Goal: Information Seeking & Learning: Learn about a topic

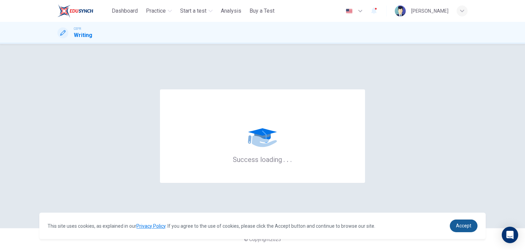
click at [456, 225] on span "Accept" at bounding box center [463, 225] width 15 height 5
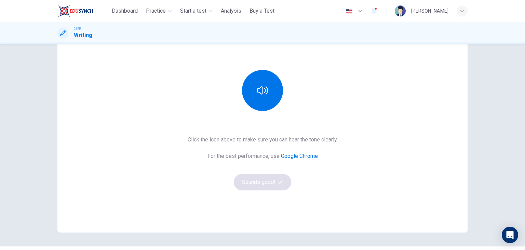
scroll to position [64, 0]
click at [250, 93] on button "button" at bounding box center [262, 89] width 41 height 41
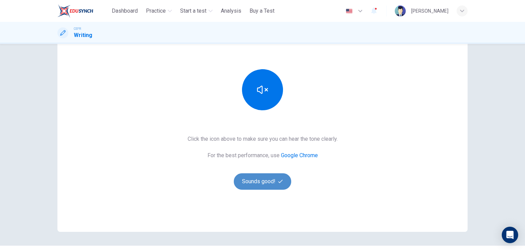
click at [272, 182] on button "Sounds good!" at bounding box center [262, 181] width 57 height 16
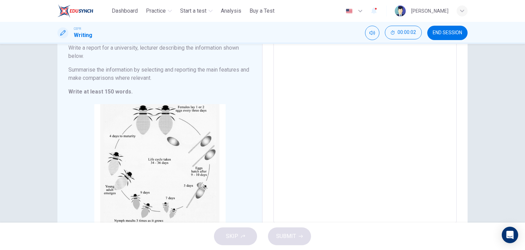
scroll to position [0, 0]
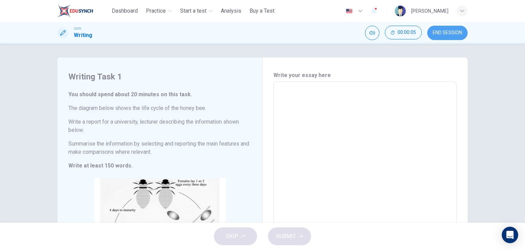
click at [451, 32] on span "END SESSION" at bounding box center [447, 32] width 29 height 5
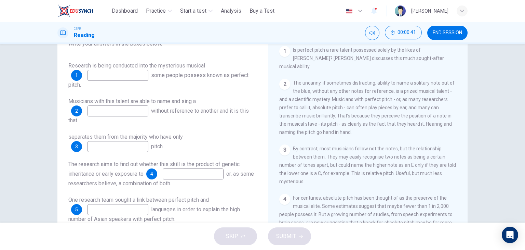
scroll to position [141, 0]
click at [134, 73] on input at bounding box center [118, 75] width 61 height 11
click at [134, 109] on input at bounding box center [118, 110] width 61 height 11
click at [126, 143] on input at bounding box center [118, 146] width 61 height 11
click at [137, 105] on input at bounding box center [118, 110] width 61 height 11
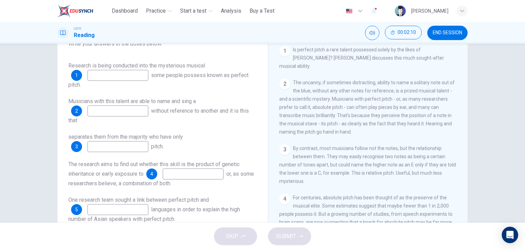
click at [136, 107] on input at bounding box center [118, 110] width 61 height 11
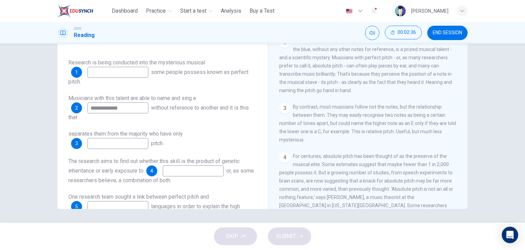
scroll to position [127, 0]
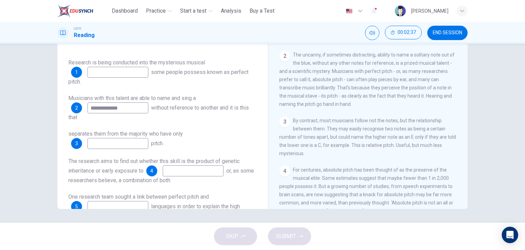
type input "**********"
click at [129, 143] on input at bounding box center [118, 143] width 61 height 11
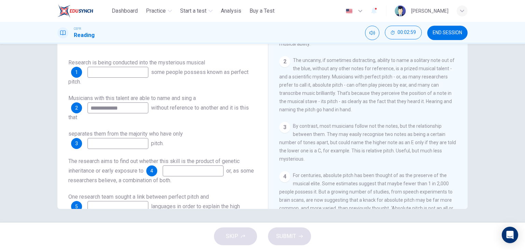
click at [123, 143] on input at bounding box center [118, 143] width 61 height 11
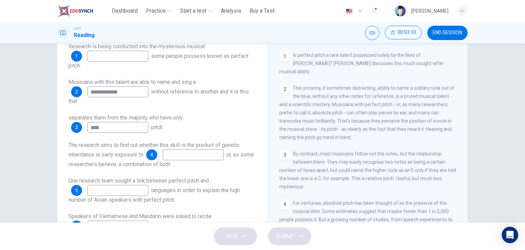
scroll to position [41, 0]
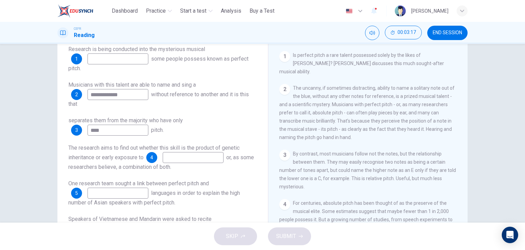
type input "****"
click at [137, 57] on input at bounding box center [118, 58] width 61 height 11
type input "******"
click at [145, 130] on input "****" at bounding box center [118, 129] width 61 height 11
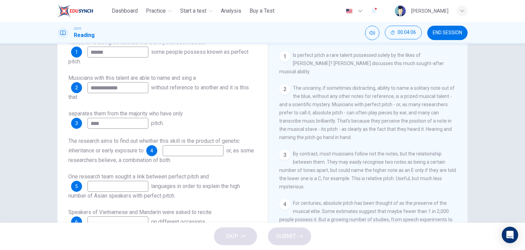
scroll to position [66, 0]
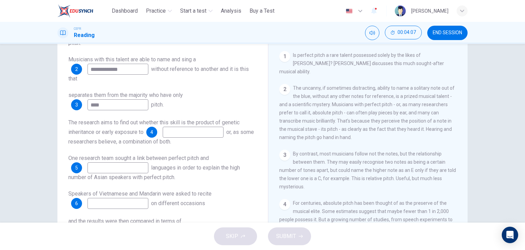
click at [128, 133] on span "The research aims to find out whether this skill is the product of genetic inhe…" at bounding box center [153, 127] width 171 height 16
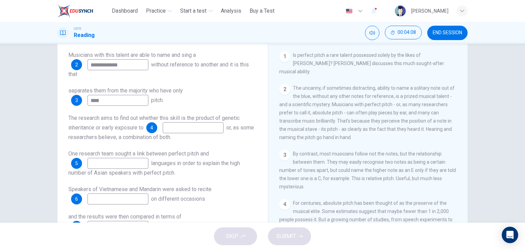
scroll to position [72, 0]
click at [172, 134] on span "or, as some researchers believe, a combination of both." at bounding box center [161, 131] width 186 height 16
click at [176, 129] on input at bounding box center [193, 126] width 61 height 11
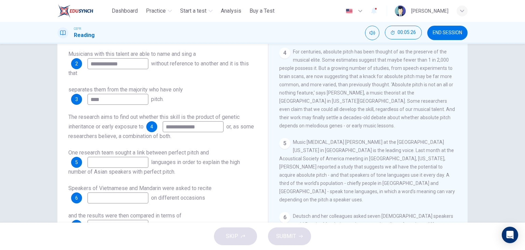
scroll to position [295, 0]
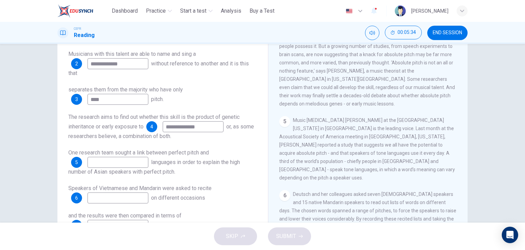
drag, startPoint x: 212, startPoint y: 124, endPoint x: 156, endPoint y: 123, distance: 56.1
click at [156, 123] on div "**********" at bounding box center [184, 126] width 77 height 11
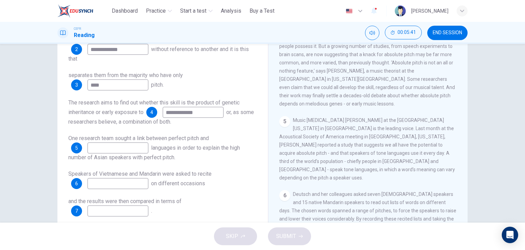
type input "**********"
click at [166, 133] on div "**********" at bounding box center [162, 126] width 189 height 252
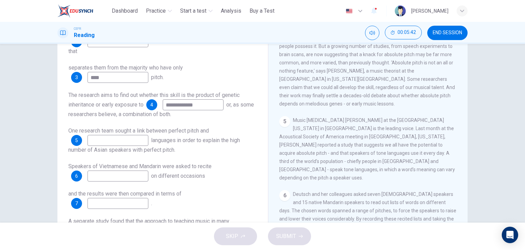
scroll to position [94, 0]
click at [118, 134] on input at bounding box center [118, 139] width 61 height 11
click at [208, 132] on span "One research team sought a link between perfect pitch and" at bounding box center [138, 129] width 141 height 6
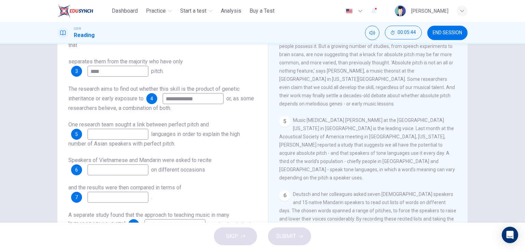
scroll to position [101, 0]
click at [121, 132] on input at bounding box center [118, 133] width 61 height 11
click at [123, 136] on input at bounding box center [118, 133] width 61 height 11
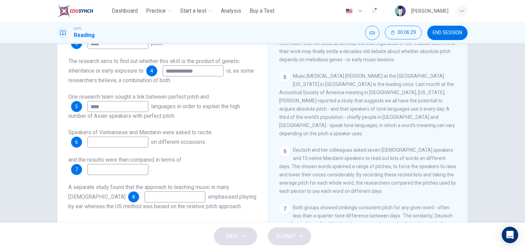
scroll to position [328, 0]
type input "****"
click at [130, 145] on input at bounding box center [118, 141] width 61 height 11
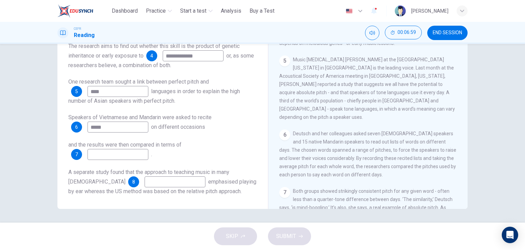
type input "*****"
click at [124, 151] on input at bounding box center [118, 154] width 61 height 11
click at [122, 157] on input at bounding box center [118, 154] width 61 height 11
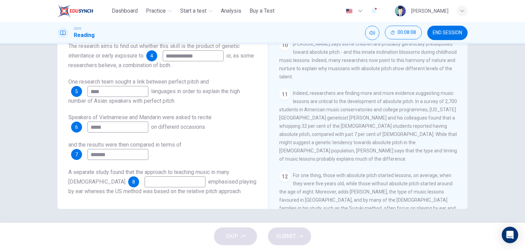
scroll to position [689, 0]
type input "*******"
click at [145, 183] on input at bounding box center [175, 181] width 61 height 11
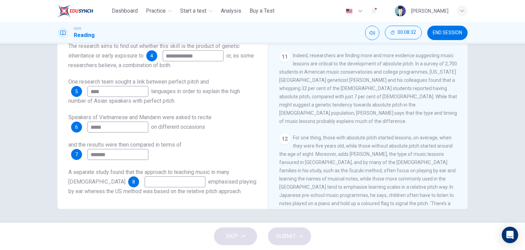
scroll to position [726, 0]
click at [145, 180] on input at bounding box center [175, 181] width 61 height 11
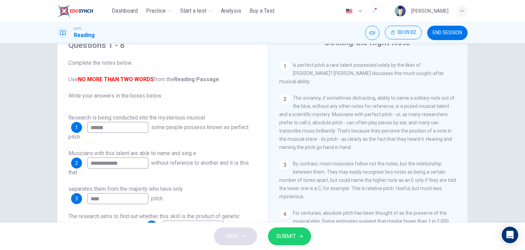
scroll to position [143, 0]
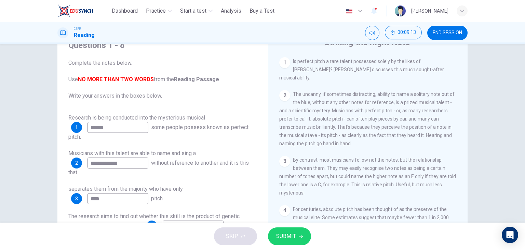
type input "********"
drag, startPoint x: 112, startPoint y: 129, endPoint x: 58, endPoint y: 122, distance: 54.8
click at [58, 122] on div "**********" at bounding box center [262, 145] width 410 height 238
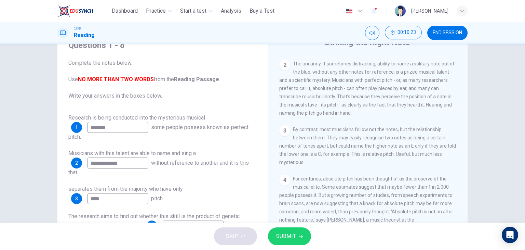
scroll to position [115, 0]
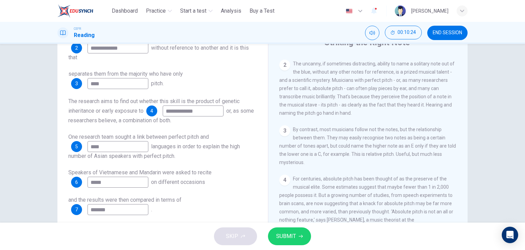
type input "*******"
click at [293, 232] on span "SUBMIT" at bounding box center [286, 236] width 20 height 10
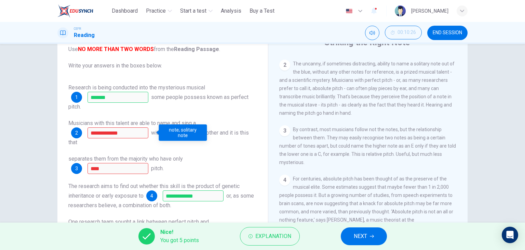
scroll to position [30, 0]
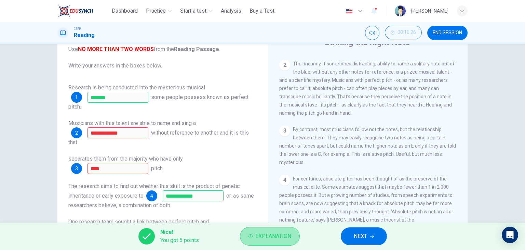
click at [264, 236] on span "Explanation" at bounding box center [273, 236] width 36 height 10
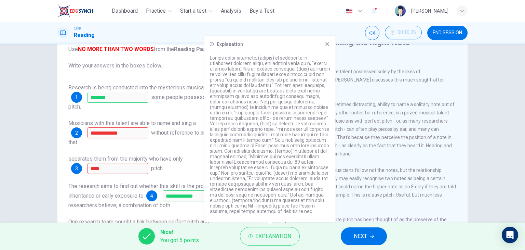
scroll to position [135, 0]
drag, startPoint x: 328, startPoint y: 39, endPoint x: 326, endPoint y: 45, distance: 6.4
click at [326, 45] on div "Explanation" at bounding box center [269, 129] width 131 height 186
click at [326, 45] on icon at bounding box center [327, 44] width 4 height 4
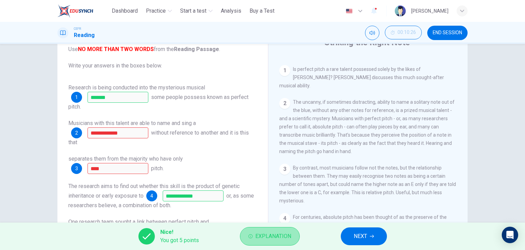
click at [254, 234] on button "Explanation" at bounding box center [270, 236] width 60 height 18
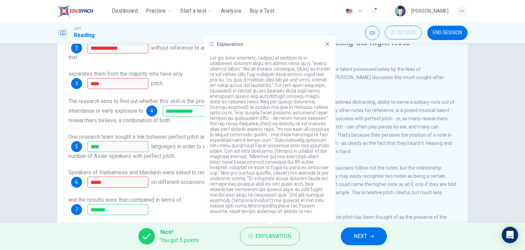
scroll to position [86, 0]
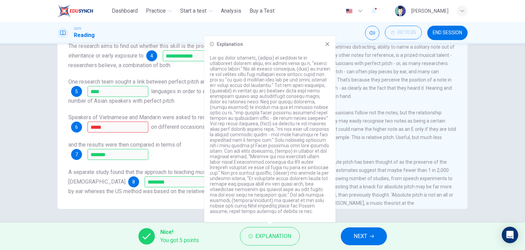
click at [405, 113] on span "By contrast, most musicians follow not the notes, but the relationship between …" at bounding box center [367, 129] width 177 height 38
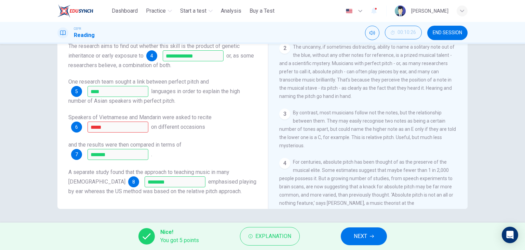
click at [366, 222] on div "Nice! You got 5 points Explanation NEXT" at bounding box center [262, 235] width 525 height 27
click at [362, 233] on span "NEXT" at bounding box center [360, 236] width 13 height 10
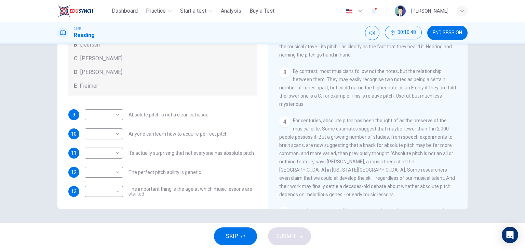
scroll to position [60, 0]
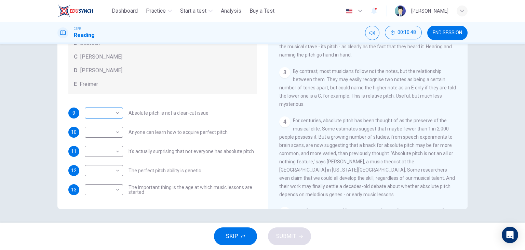
click at [103, 109] on body "This site uses cookies, as explained in our Privacy Policy . If you agree to th…" at bounding box center [262, 125] width 525 height 250
click at [97, 156] on li "D" at bounding box center [102, 156] width 38 height 11
type input "*"
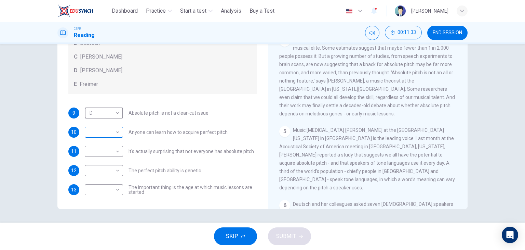
click at [106, 132] on body "This site uses cookies, as explained in our Privacy Policy . If you agree to th…" at bounding box center [262, 125] width 525 height 250
click at [105, 156] on li "B" at bounding box center [102, 153] width 38 height 11
type input "*"
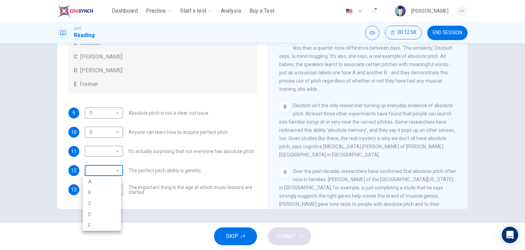
click at [112, 168] on body "This site uses cookies, as explained in our Privacy Policy . If you agree to th…" at bounding box center [262, 125] width 525 height 250
click at [98, 222] on li "E" at bounding box center [102, 224] width 38 height 11
type input "*"
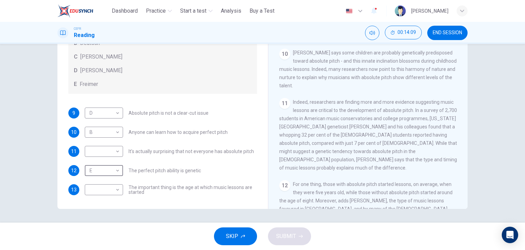
scroll to position [680, 0]
click at [103, 155] on body "This site uses cookies, as explained in our Privacy Policy . If you agree to th…" at bounding box center [262, 125] width 525 height 250
click at [335, 151] on div at bounding box center [262, 125] width 525 height 250
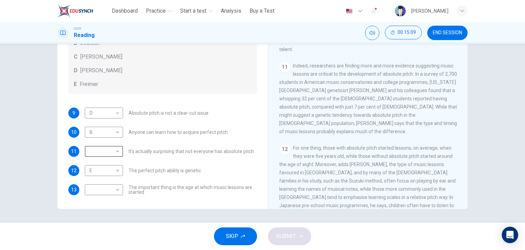
scroll to position [706, 0]
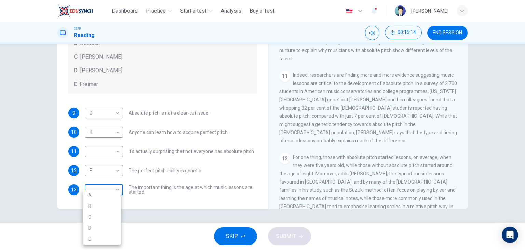
click at [106, 186] on body "This site uses cookies, as explained in our Privacy Policy . If you agree to th…" at bounding box center [262, 125] width 525 height 250
click at [104, 217] on li "C" at bounding box center [102, 216] width 38 height 11
type input "*"
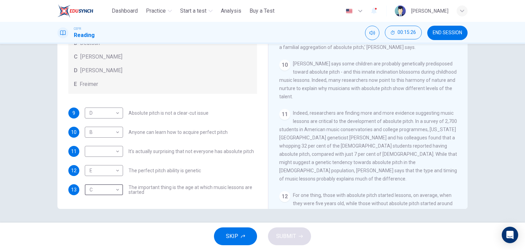
scroll to position [668, 0]
click at [109, 150] on body "This site uses cookies, as explained in our Privacy Policy . If you agree to th…" at bounding box center [262, 125] width 525 height 250
click at [100, 186] on li "C" at bounding box center [102, 183] width 38 height 11
type input "*"
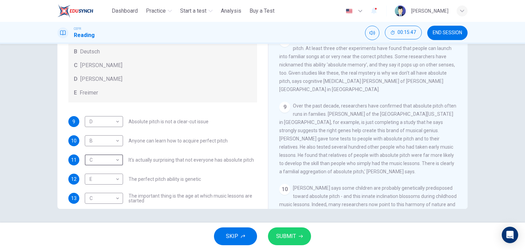
scroll to position [530, 0]
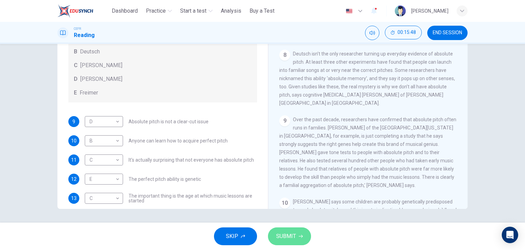
click at [290, 235] on span "SUBMIT" at bounding box center [286, 236] width 20 height 10
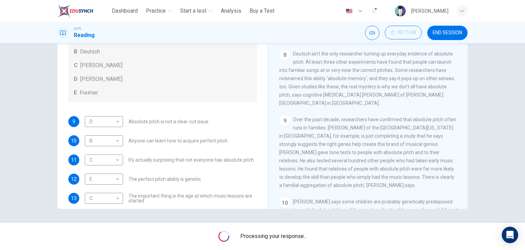
scroll to position [60, 0]
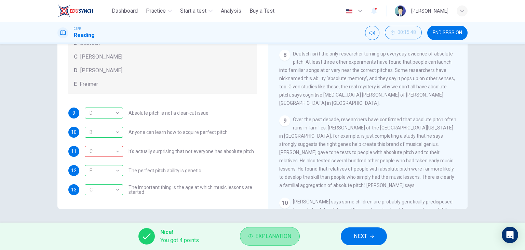
click at [265, 234] on span "Explanation" at bounding box center [273, 236] width 36 height 10
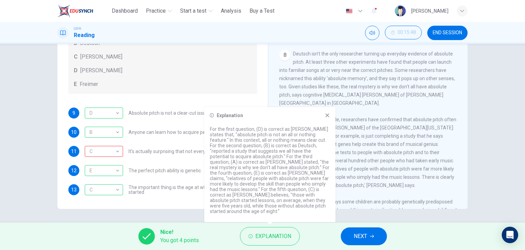
click at [369, 185] on div "CLICK TO ZOOM Click to Zoom 1 Is perfect pitch a rare talent possessed solely b…" at bounding box center [372, 105] width 187 height 208
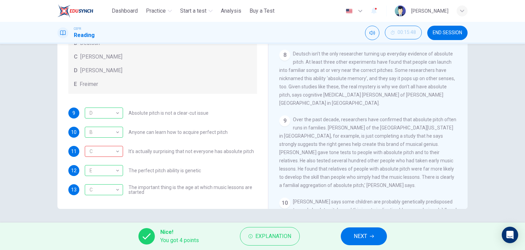
click at [281, 226] on div "Nice! You got 4 points Explanation NEXT" at bounding box center [262, 235] width 525 height 27
click at [279, 229] on button "Explanation" at bounding box center [270, 236] width 60 height 18
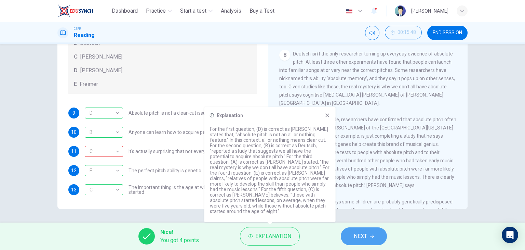
click at [362, 240] on span "NEXT" at bounding box center [360, 236] width 13 height 10
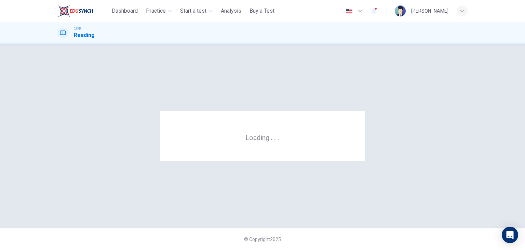
scroll to position [0, 0]
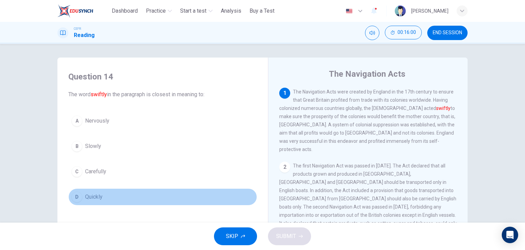
click at [88, 193] on span "Quickly" at bounding box center [93, 196] width 17 height 8
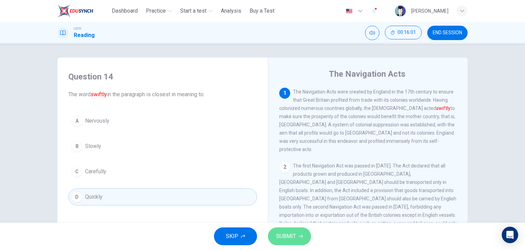
click at [293, 237] on span "SUBMIT" at bounding box center [286, 236] width 20 height 10
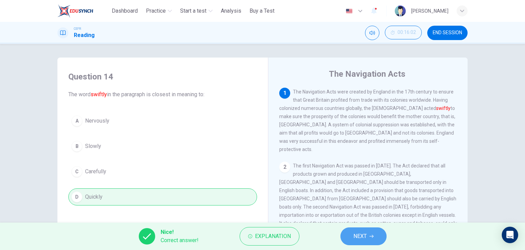
click at [346, 229] on button "NEXT" at bounding box center [363, 236] width 46 height 18
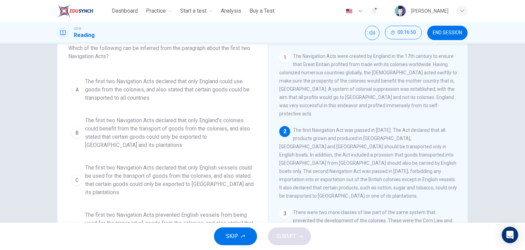
scroll to position [37, 0]
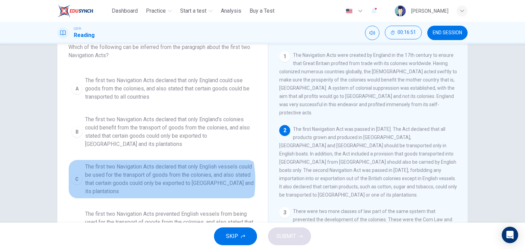
click at [147, 180] on span "The first two Navigation Acts declared that only English vessels could be used …" at bounding box center [169, 178] width 169 height 33
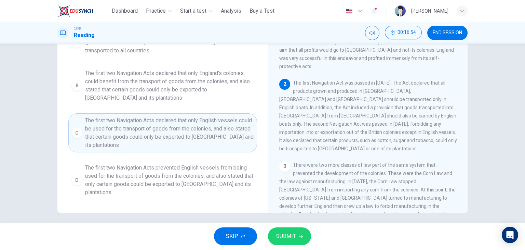
scroll to position [83, 0]
click at [292, 232] on span "SUBMIT" at bounding box center [286, 236] width 20 height 10
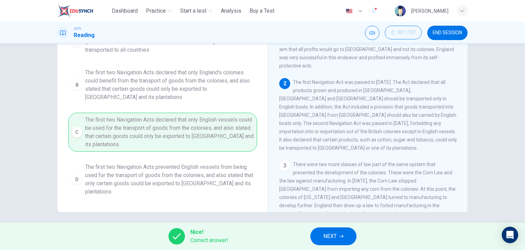
click at [334, 226] on div "Nice! Correct answer! NEXT" at bounding box center [262, 235] width 525 height 27
click at [334, 231] on span "NEXT" at bounding box center [329, 236] width 13 height 10
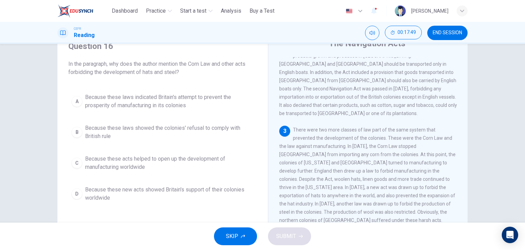
scroll to position [97, 0]
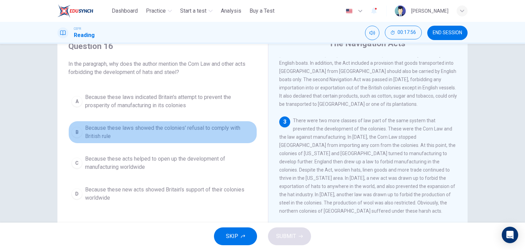
click at [130, 133] on span "Because these laws showed the colonies' refusal to comply with British rule" at bounding box center [169, 132] width 169 height 16
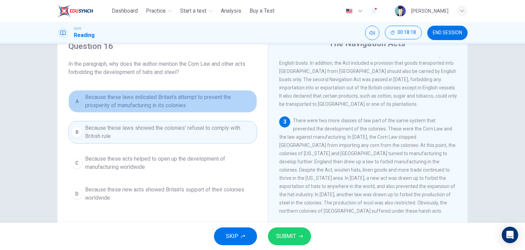
click at [228, 108] on span "Because these laws indicated Britain's attempt to prevent the prosperity of man…" at bounding box center [169, 101] width 169 height 16
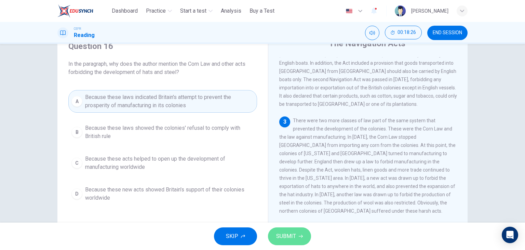
click at [297, 236] on button "SUBMIT" at bounding box center [289, 236] width 43 height 18
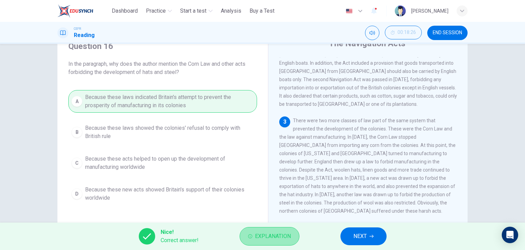
click at [297, 233] on button "Explanation" at bounding box center [270, 236] width 60 height 18
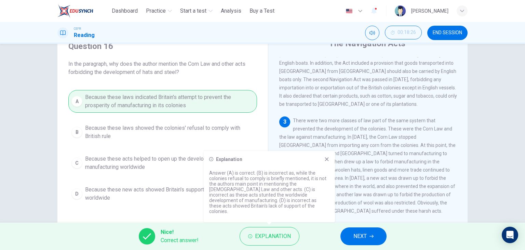
click at [181, 197] on div "A Because these laws indicated Britain's attempt to prevent the prosperity of m…" at bounding box center [162, 147] width 189 height 115
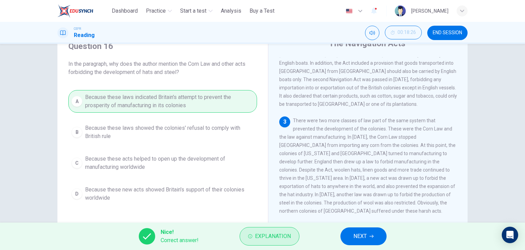
click at [247, 229] on button "Explanation" at bounding box center [270, 236] width 60 height 18
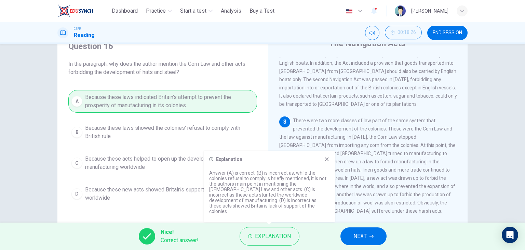
click at [327, 162] on icon at bounding box center [326, 158] width 5 height 5
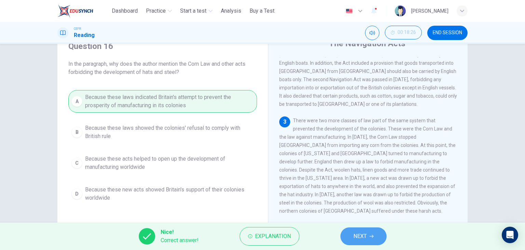
click at [352, 230] on button "NEXT" at bounding box center [363, 236] width 46 height 18
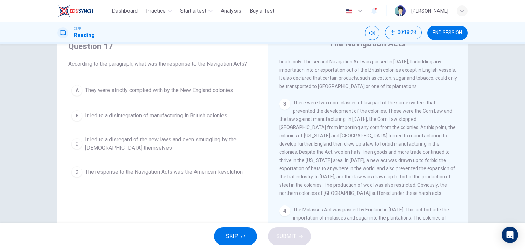
scroll to position [231, 0]
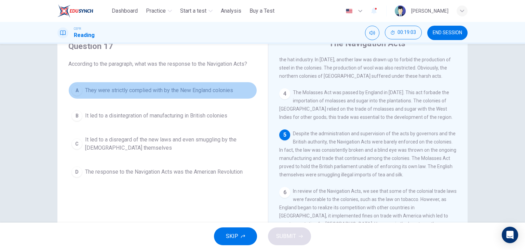
click at [181, 92] on span "They were strictly complied with by the New England colonies" at bounding box center [159, 90] width 148 height 8
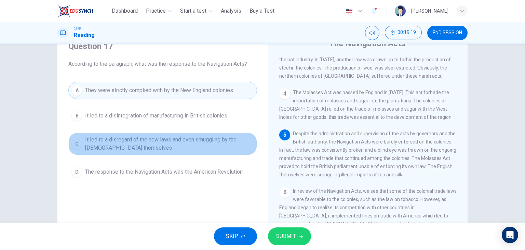
click at [168, 141] on span "It led to a disregard of the new laws and even smuggling by the British themsel…" at bounding box center [169, 143] width 169 height 16
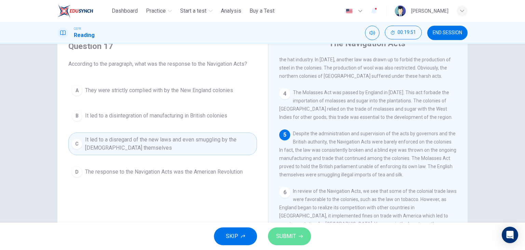
click at [296, 240] on button "SUBMIT" at bounding box center [289, 236] width 43 height 18
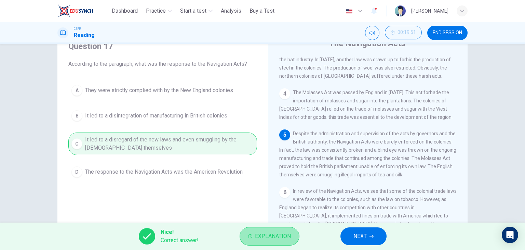
click at [290, 238] on span "Explanation" at bounding box center [273, 236] width 36 height 10
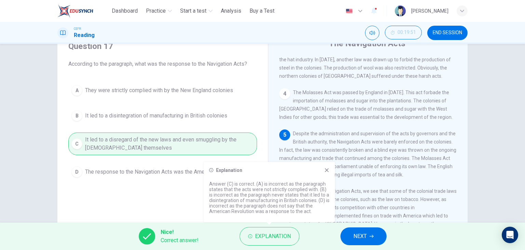
click at [329, 169] on icon at bounding box center [326, 169] width 5 height 5
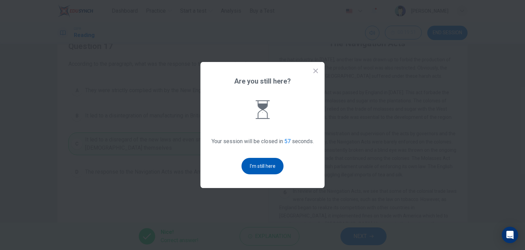
click at [269, 166] on button "I'm still here" at bounding box center [263, 166] width 42 height 16
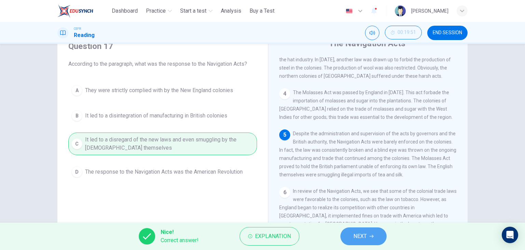
click at [370, 229] on button "NEXT" at bounding box center [363, 236] width 46 height 18
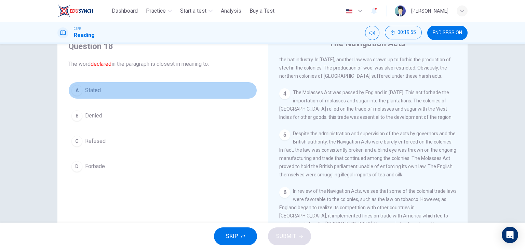
click at [104, 89] on button "A Stated" at bounding box center [162, 90] width 189 height 17
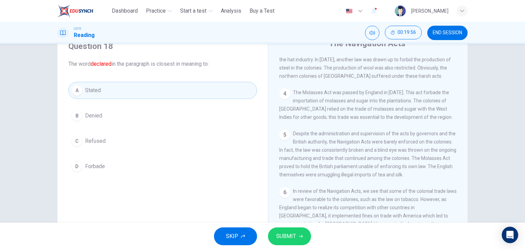
click at [297, 228] on button "SUBMIT" at bounding box center [289, 236] width 43 height 18
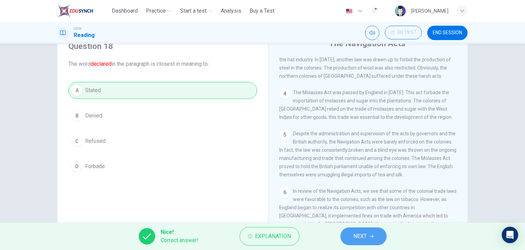
click at [345, 231] on button "NEXT" at bounding box center [363, 236] width 46 height 18
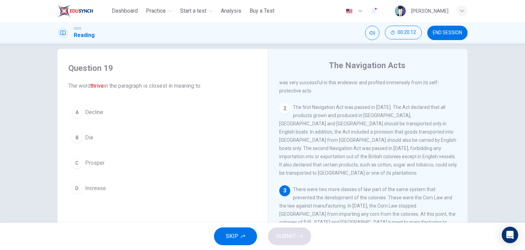
scroll to position [8, 0]
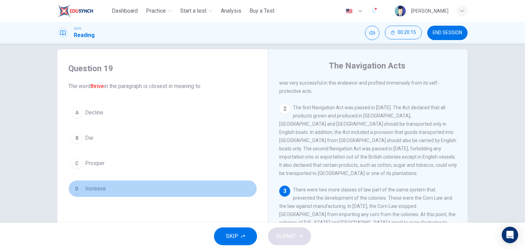
click at [103, 186] on span "Increase" at bounding box center [95, 188] width 21 height 8
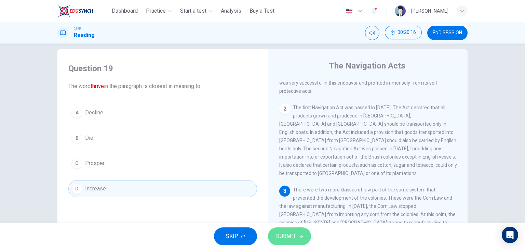
click at [299, 238] on icon "button" at bounding box center [301, 236] width 4 height 4
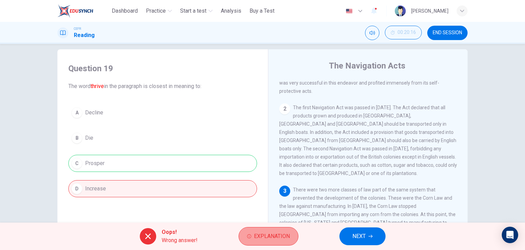
click at [269, 244] on button "Explanation" at bounding box center [269, 236] width 60 height 18
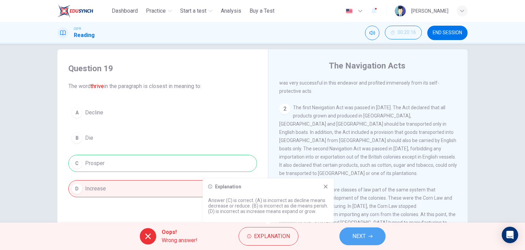
click at [369, 234] on icon "button" at bounding box center [371, 236] width 4 height 4
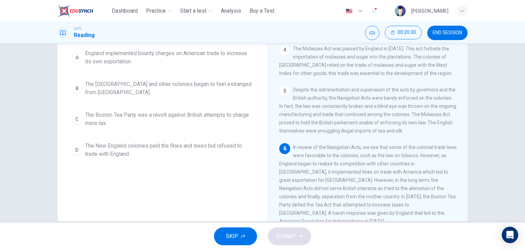
scroll to position [74, 0]
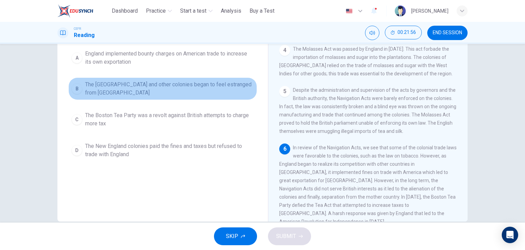
click at [152, 79] on button "B The New England and other colonies began to feel estranged from Britain" at bounding box center [162, 88] width 189 height 23
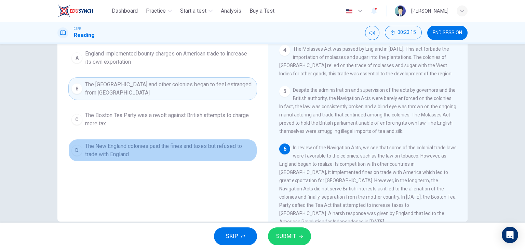
click at [186, 142] on span "The New England colonies paid the fines and taxes but refused to trade with Eng…" at bounding box center [169, 150] width 169 height 16
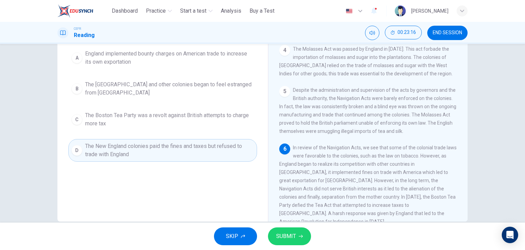
click at [288, 242] on button "SUBMIT" at bounding box center [289, 236] width 43 height 18
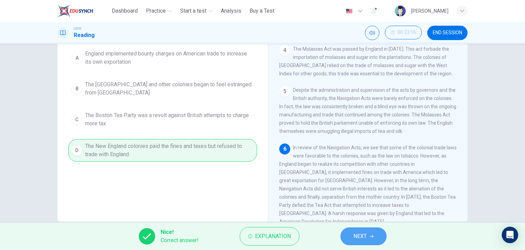
click at [347, 234] on button "NEXT" at bounding box center [363, 236] width 46 height 18
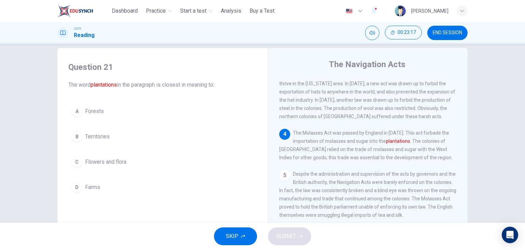
scroll to position [8, 0]
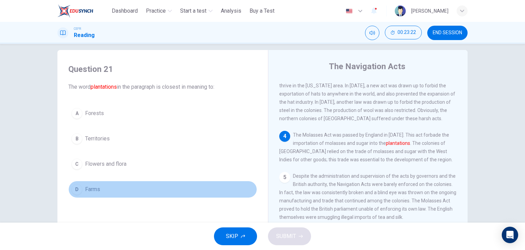
click at [101, 184] on button "D Farms" at bounding box center [162, 189] width 189 height 17
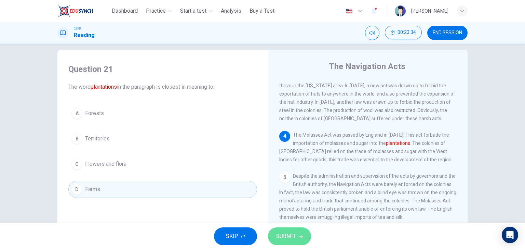
click at [304, 237] on button "SUBMIT" at bounding box center [289, 236] width 43 height 18
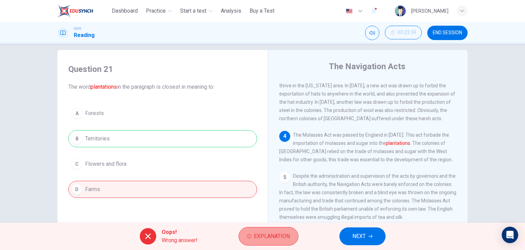
click at [262, 237] on span "Explanation" at bounding box center [272, 236] width 36 height 10
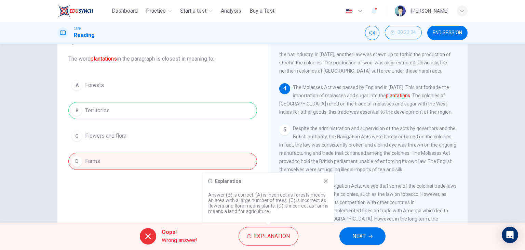
scroll to position [38, 0]
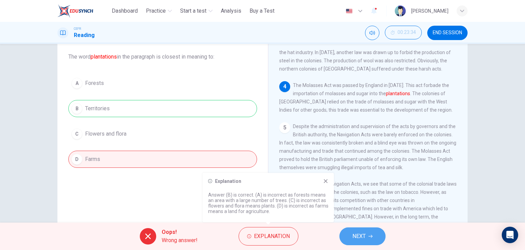
click at [369, 233] on button "NEXT" at bounding box center [362, 236] width 46 height 18
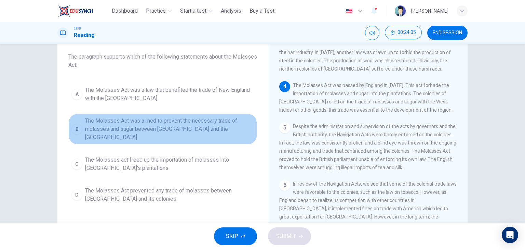
click at [147, 123] on span "The Molasses Act was aimed to prevent the necessary trade of molasses and sugar…" at bounding box center [169, 129] width 169 height 25
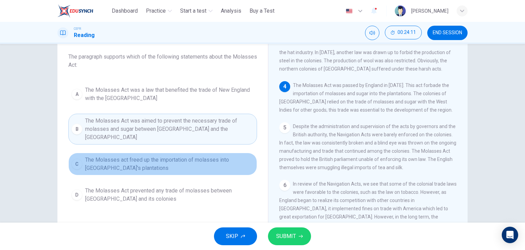
click at [170, 161] on span "The Molasses act freed up the importation of molasses into New England's planta…" at bounding box center [169, 164] width 169 height 16
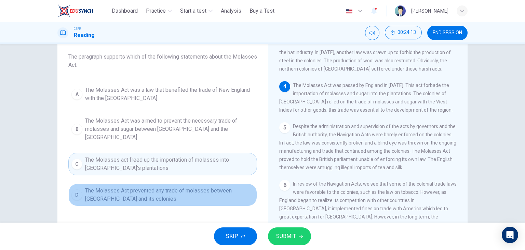
click at [160, 189] on span "The Molasses Act prevented any trade of molasses between England and its coloni…" at bounding box center [169, 194] width 169 height 16
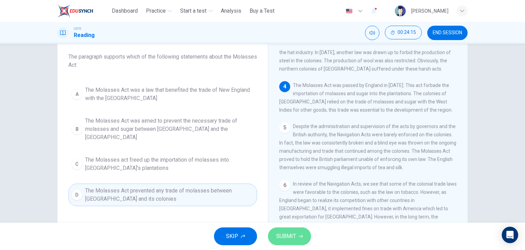
click at [283, 233] on span "SUBMIT" at bounding box center [286, 236] width 20 height 10
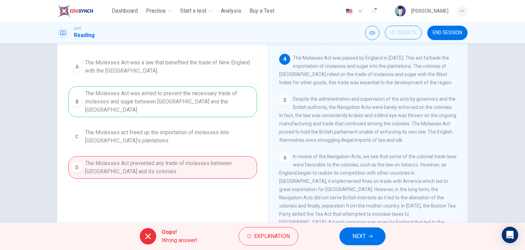
scroll to position [66, 0]
click at [264, 228] on button "Explanation" at bounding box center [269, 236] width 60 height 18
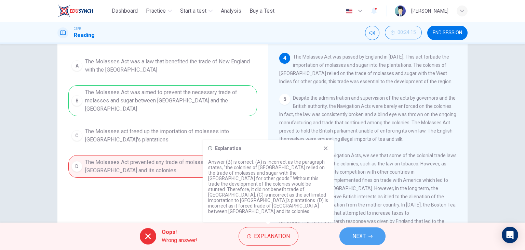
click at [364, 239] on span "NEXT" at bounding box center [358, 236] width 13 height 10
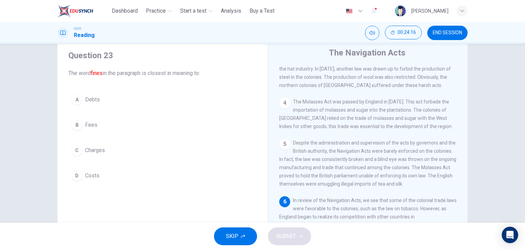
scroll to position [27, 0]
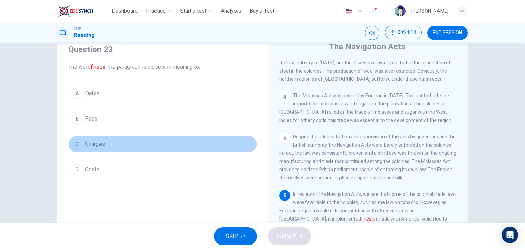
click at [98, 141] on span "Charges" at bounding box center [95, 144] width 20 height 8
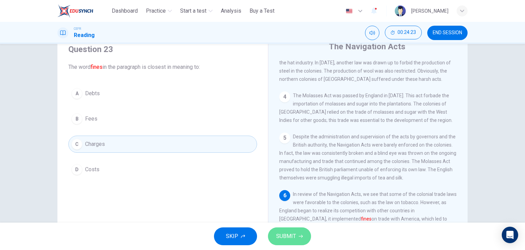
click at [290, 238] on span "SUBMIT" at bounding box center [286, 236] width 20 height 10
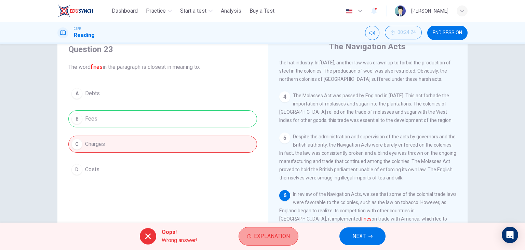
click at [279, 237] on span "Explanation" at bounding box center [272, 236] width 36 height 10
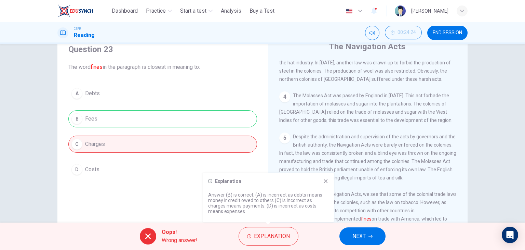
click at [325, 183] on icon at bounding box center [325, 180] width 5 height 5
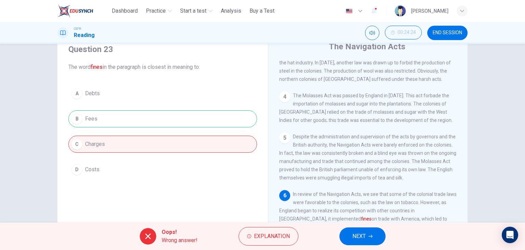
scroll to position [86, 0]
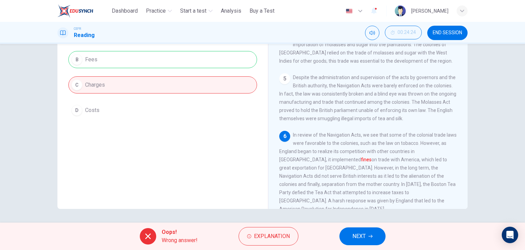
click at [361, 231] on span "NEXT" at bounding box center [358, 236] width 13 height 10
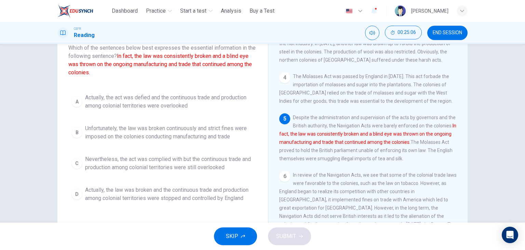
scroll to position [41, 0]
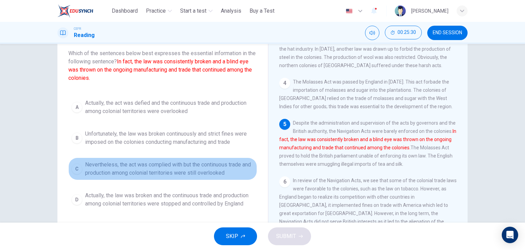
click at [146, 170] on span "Nevertheless, the act was complied with but the continuous trade and production…" at bounding box center [169, 168] width 169 height 16
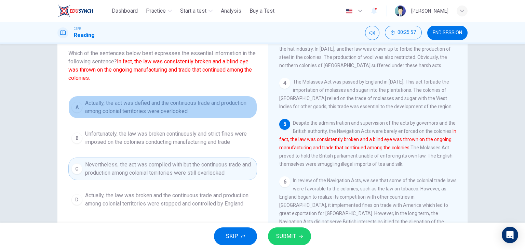
click at [203, 109] on span "Actually, the act was defied and the continuous trade and production among colo…" at bounding box center [169, 107] width 169 height 16
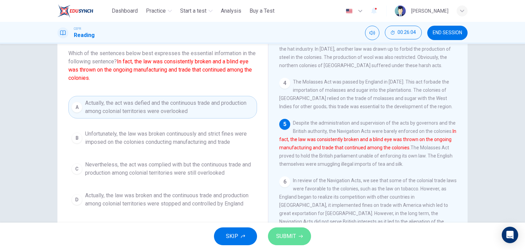
click at [288, 231] on span "SUBMIT" at bounding box center [286, 236] width 20 height 10
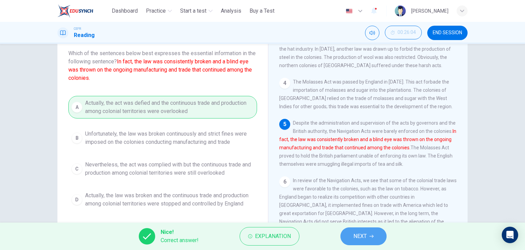
click at [355, 236] on span "NEXT" at bounding box center [359, 236] width 13 height 10
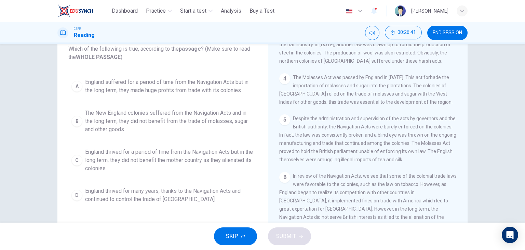
scroll to position [45, 0]
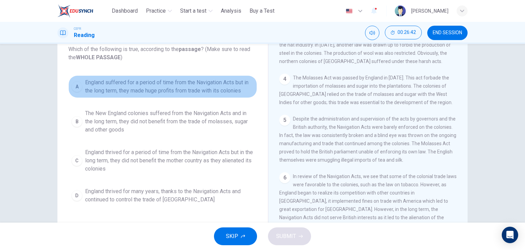
click at [164, 84] on span "England suffered for a period of time from the Navigation Acts but in the long …" at bounding box center [169, 86] width 169 height 16
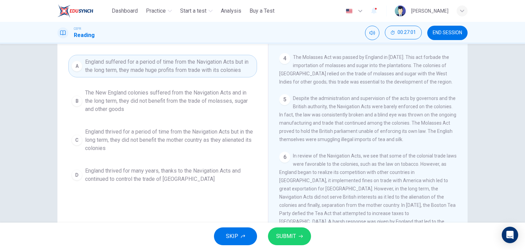
scroll to position [85, 0]
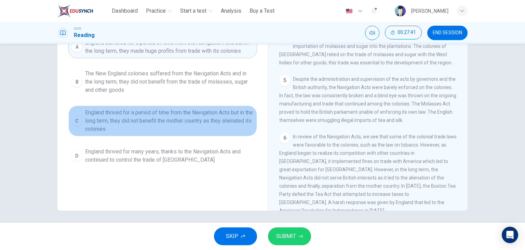
click at [155, 130] on span "England thrived for a period of time from the Navigation Acts but in the long t…" at bounding box center [169, 120] width 169 height 25
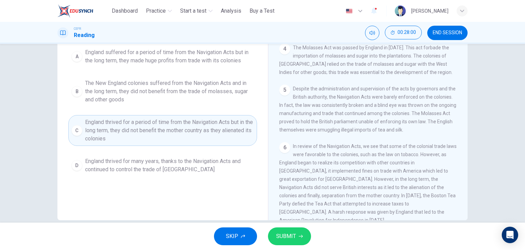
scroll to position [75, 0]
click at [291, 232] on span "SUBMIT" at bounding box center [286, 236] width 20 height 10
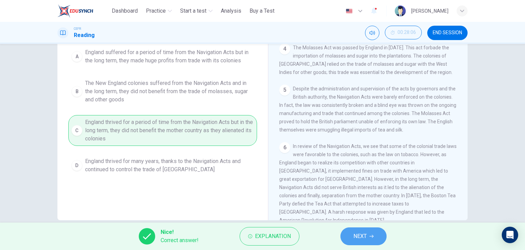
click at [368, 232] on button "NEXT" at bounding box center [363, 236] width 46 height 18
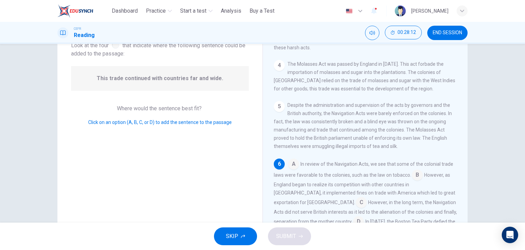
scroll to position [53, 0]
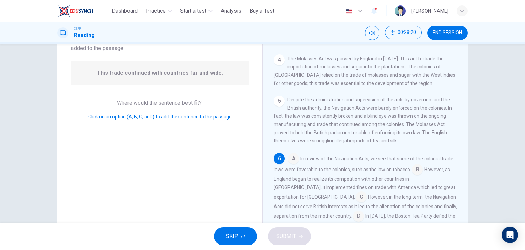
click at [414, 164] on input at bounding box center [417, 169] width 11 height 11
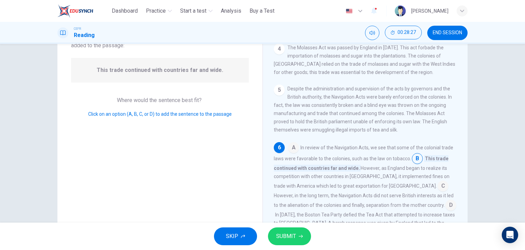
scroll to position [58, 0]
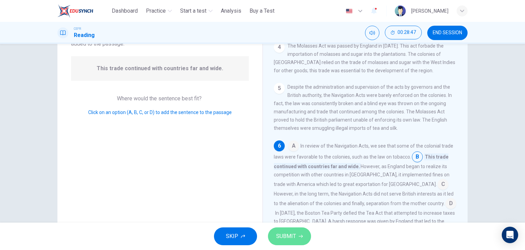
click at [301, 231] on button "SUBMIT" at bounding box center [289, 236] width 43 height 18
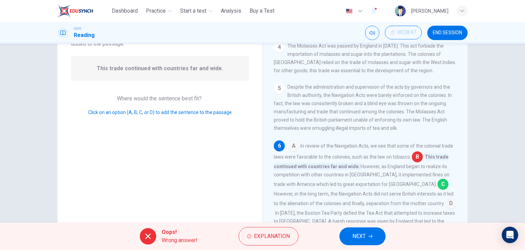
scroll to position [86, 0]
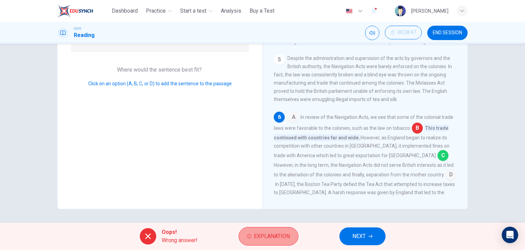
click at [276, 230] on button "Explanation" at bounding box center [269, 236] width 60 height 18
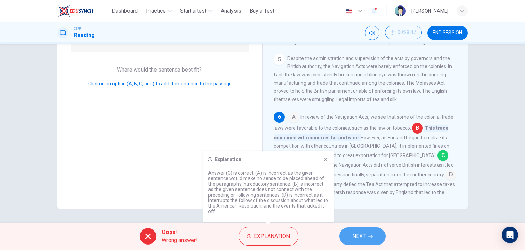
click at [352, 235] on span "NEXT" at bounding box center [358, 236] width 13 height 10
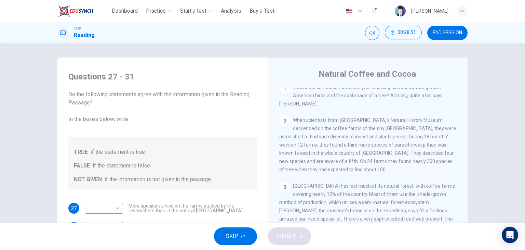
scroll to position [149, 0]
click at [435, 40] on button "END SESSION" at bounding box center [447, 33] width 40 height 14
